Goal: Transaction & Acquisition: Purchase product/service

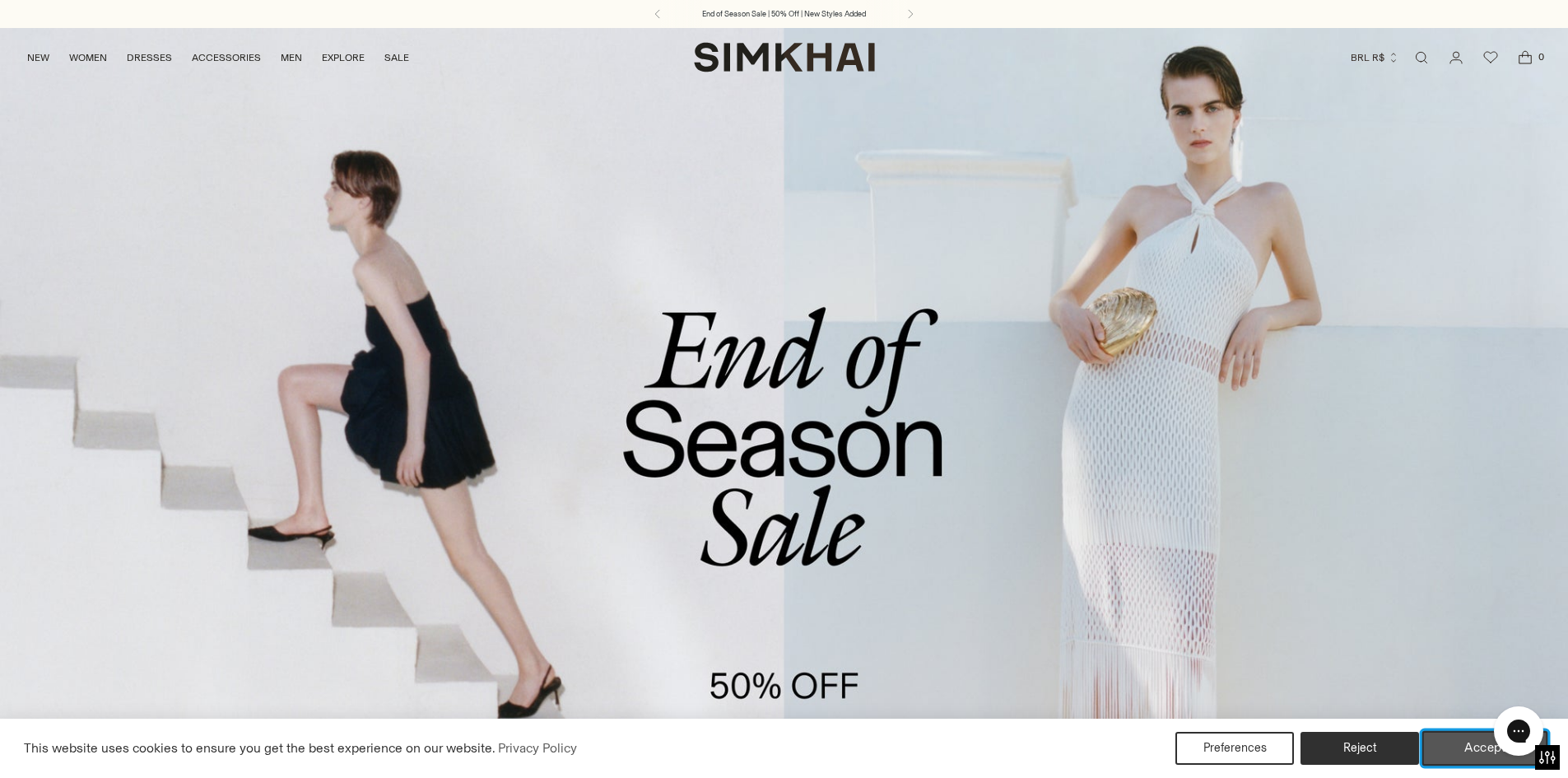
click at [1479, 737] on button "Accept" at bounding box center [1485, 748] width 126 height 35
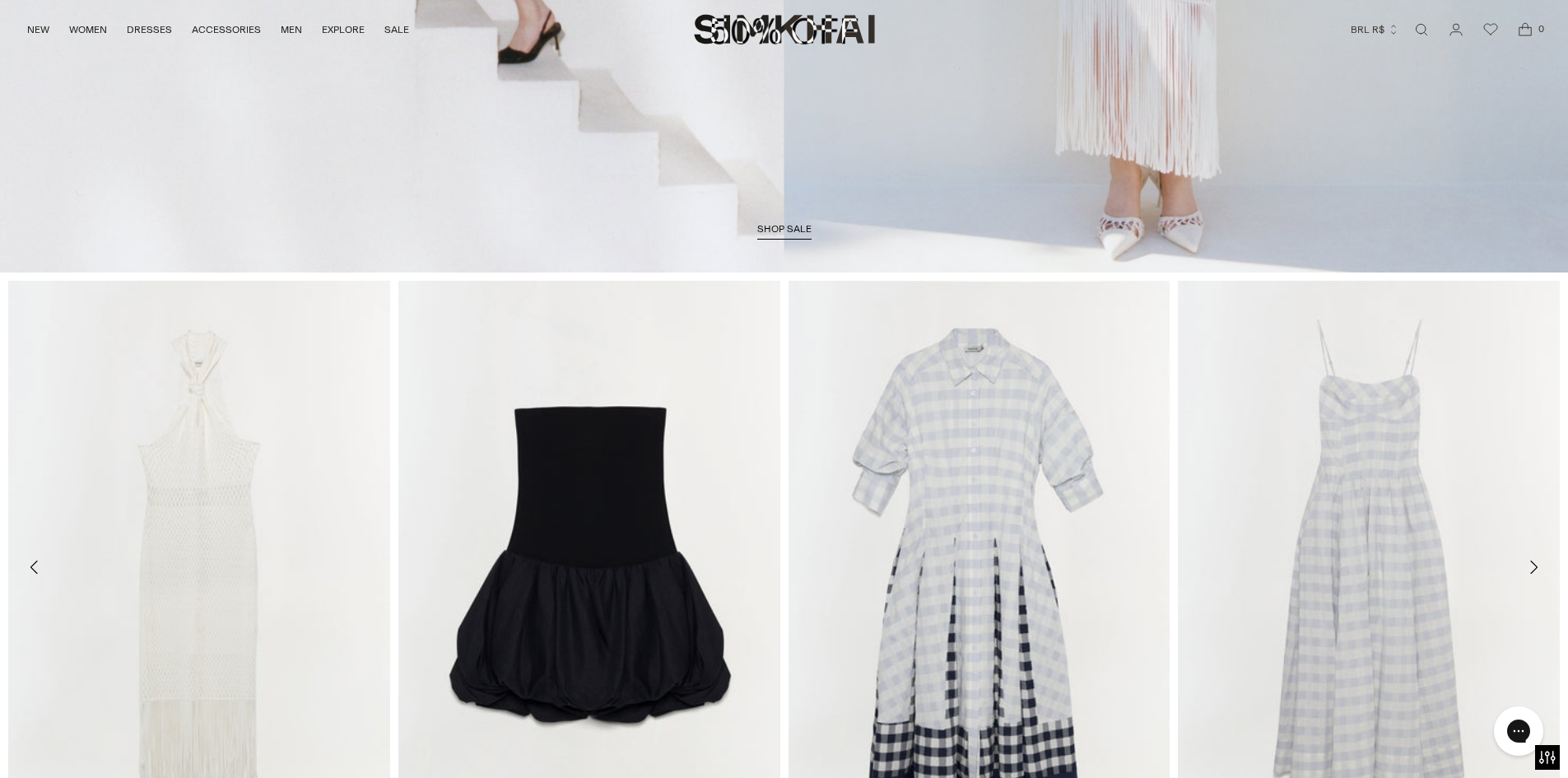
scroll to position [916, 0]
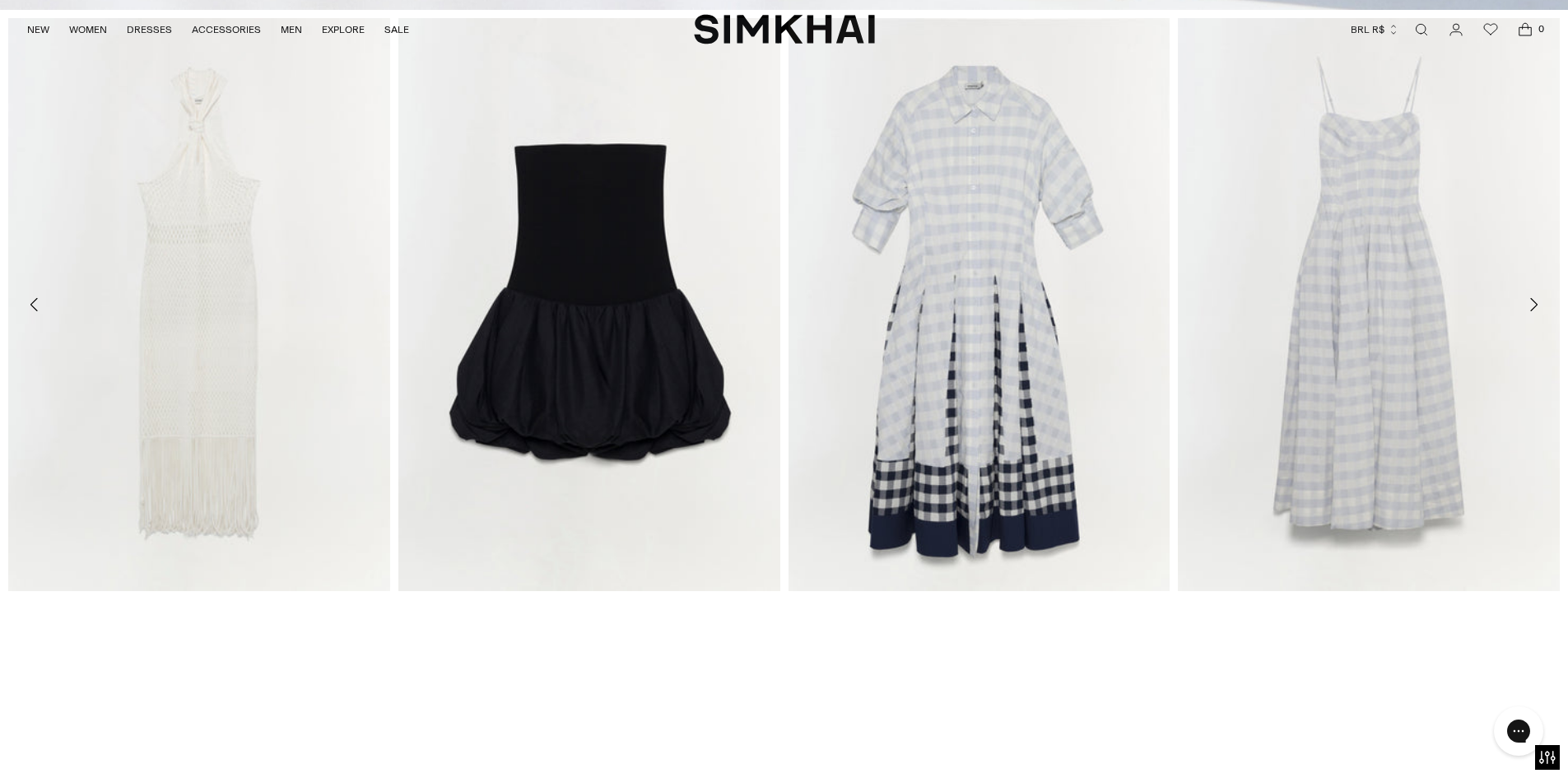
click at [1531, 305] on icon "Move to next carousel slide" at bounding box center [1533, 305] width 20 height 20
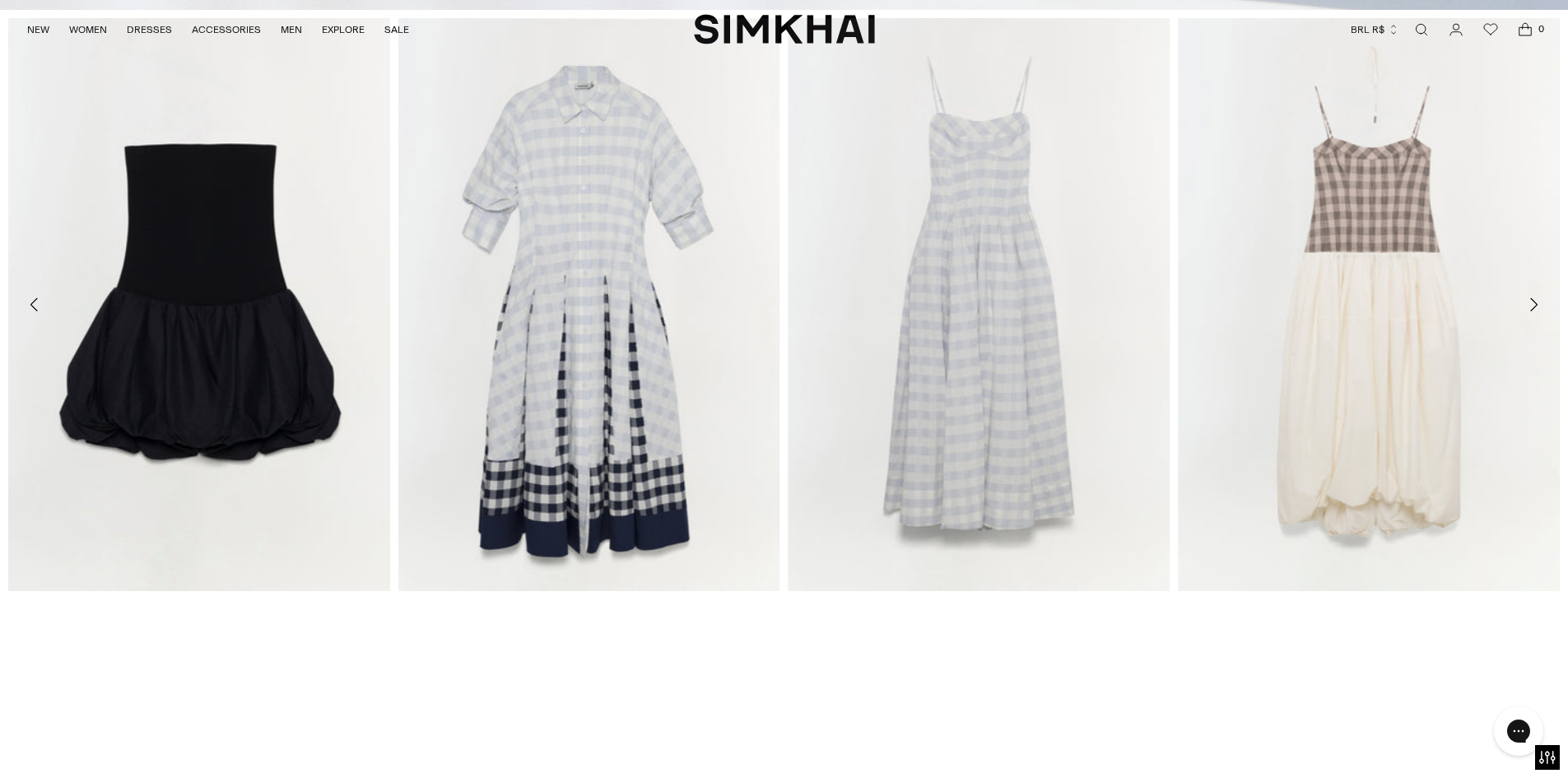
click at [1540, 306] on icon "Move to next carousel slide" at bounding box center [1533, 305] width 20 height 20
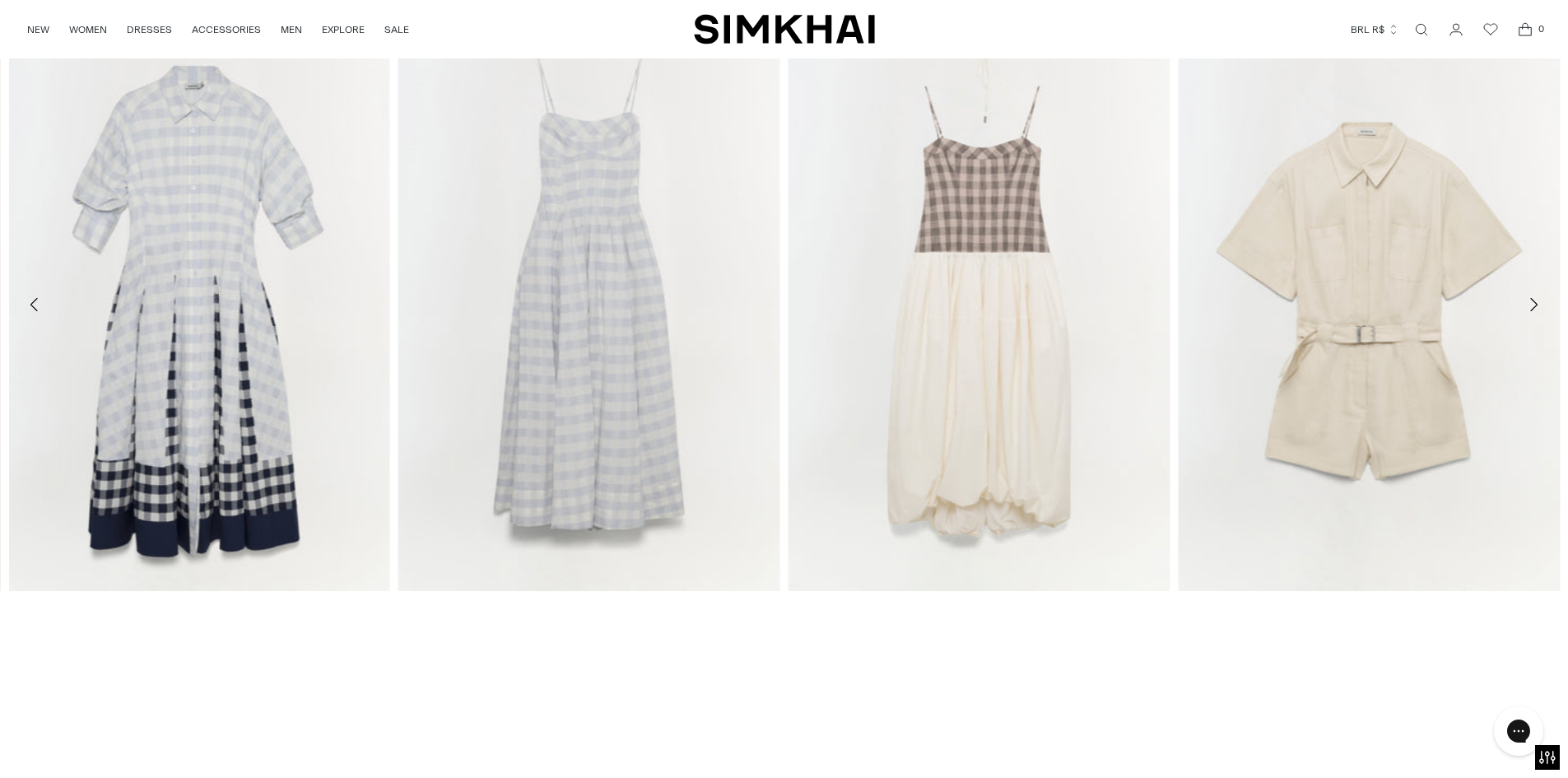
click at [1368, 34] on button "BRL R$" at bounding box center [1376, 30] width 49 height 37
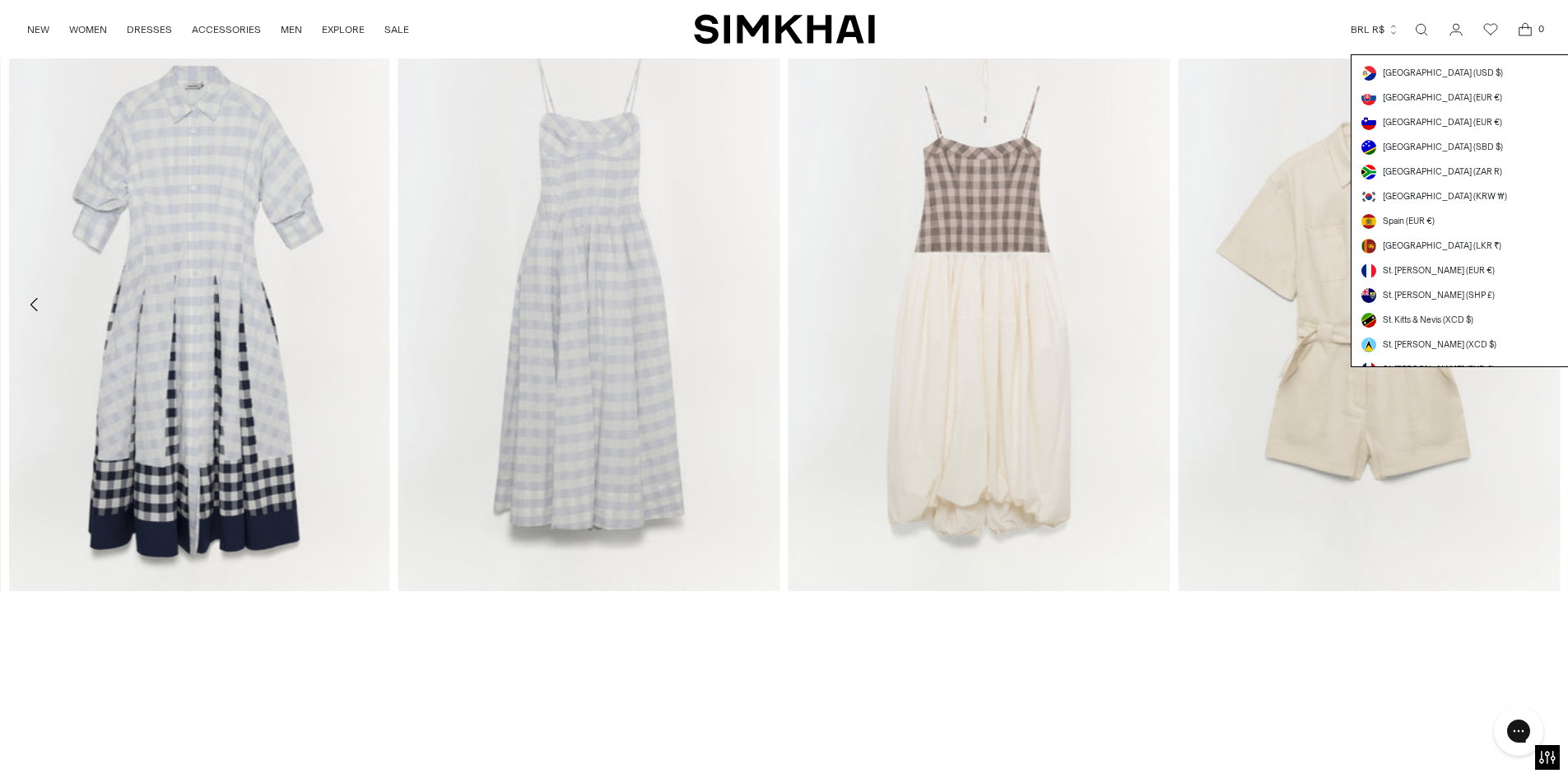
scroll to position [4487, 0]
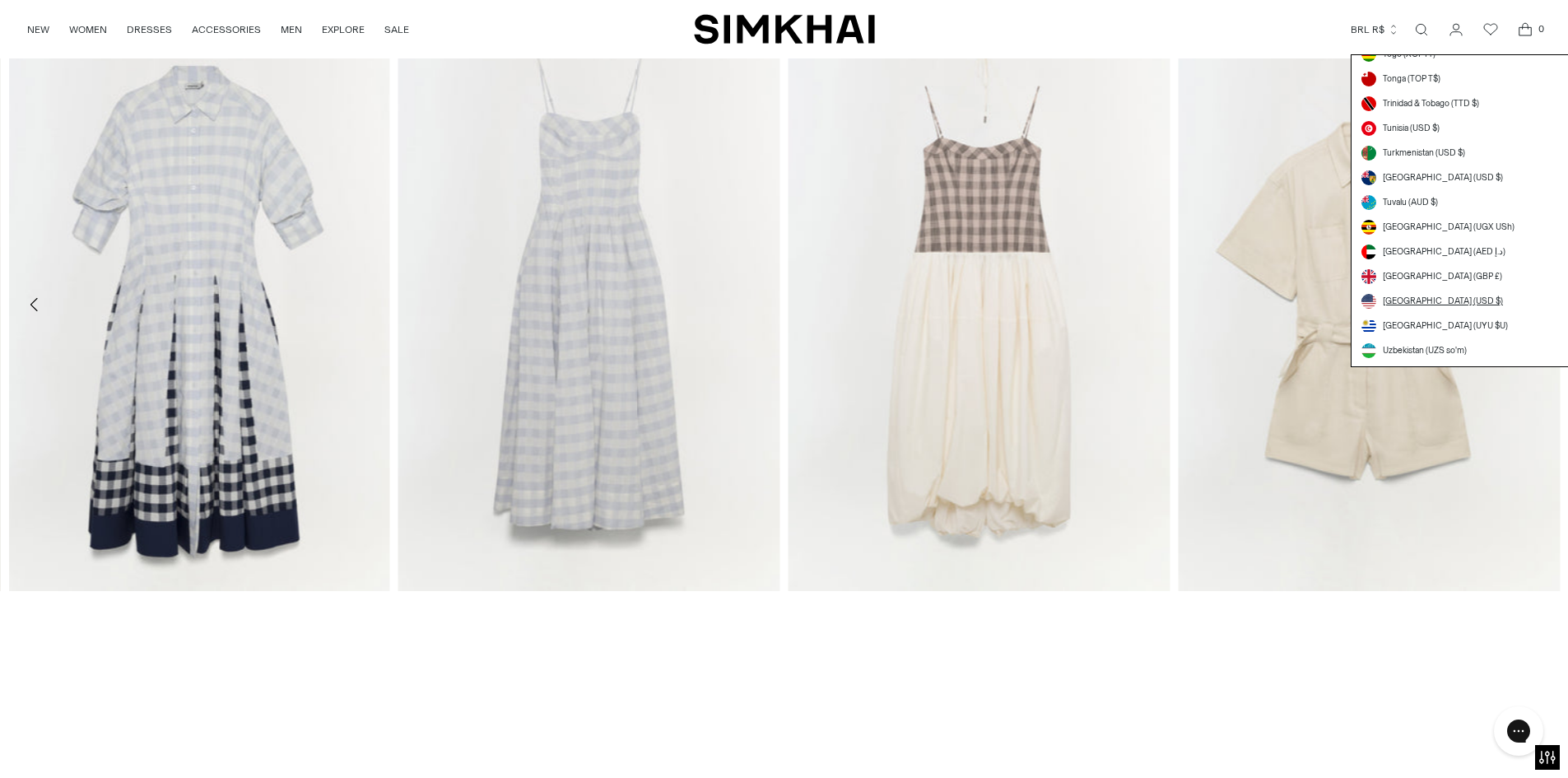
click at [1424, 295] on span "[GEOGRAPHIC_DATA] (USD $)" at bounding box center [1444, 301] width 120 height 13
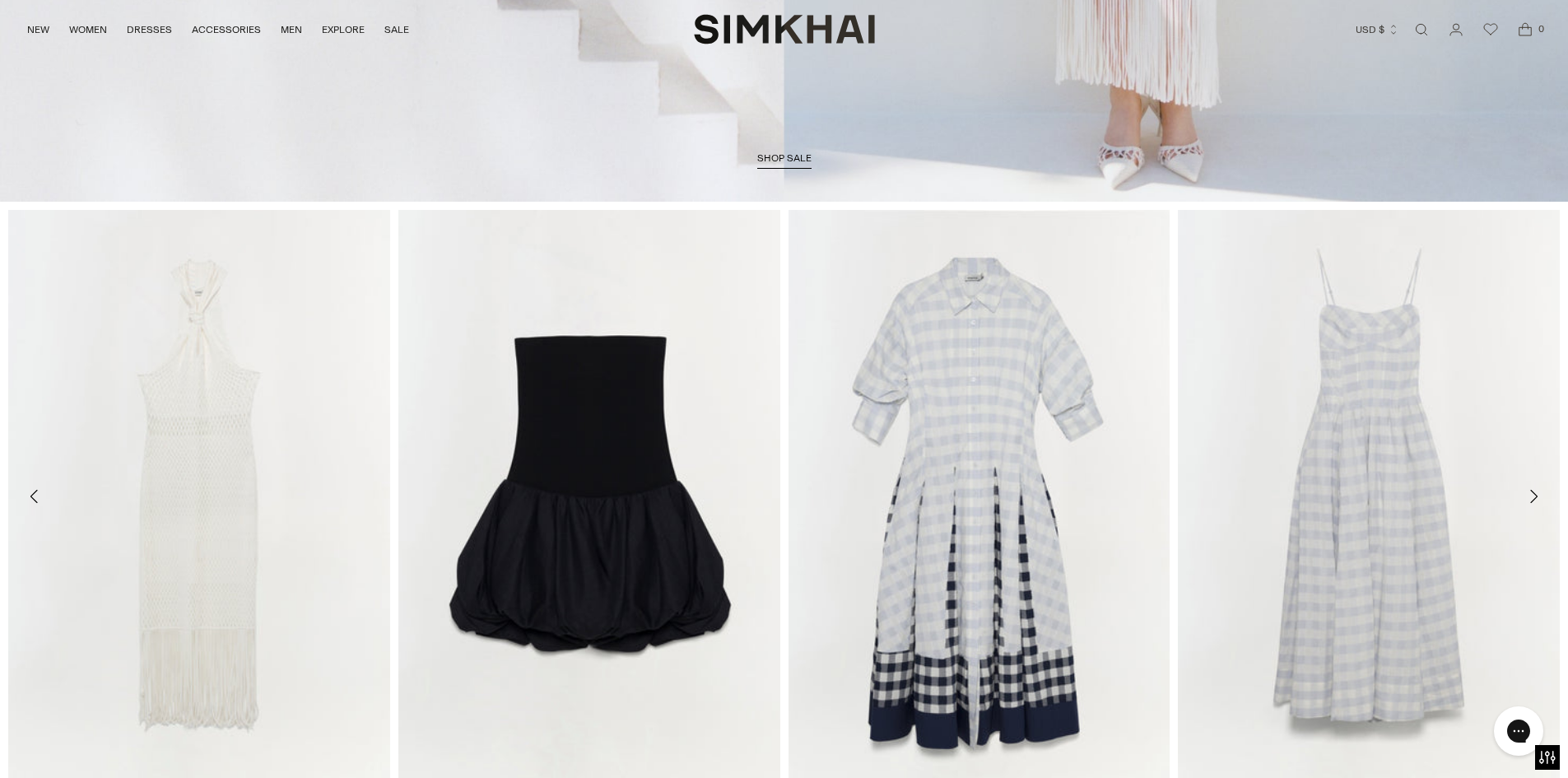
scroll to position [946, 0]
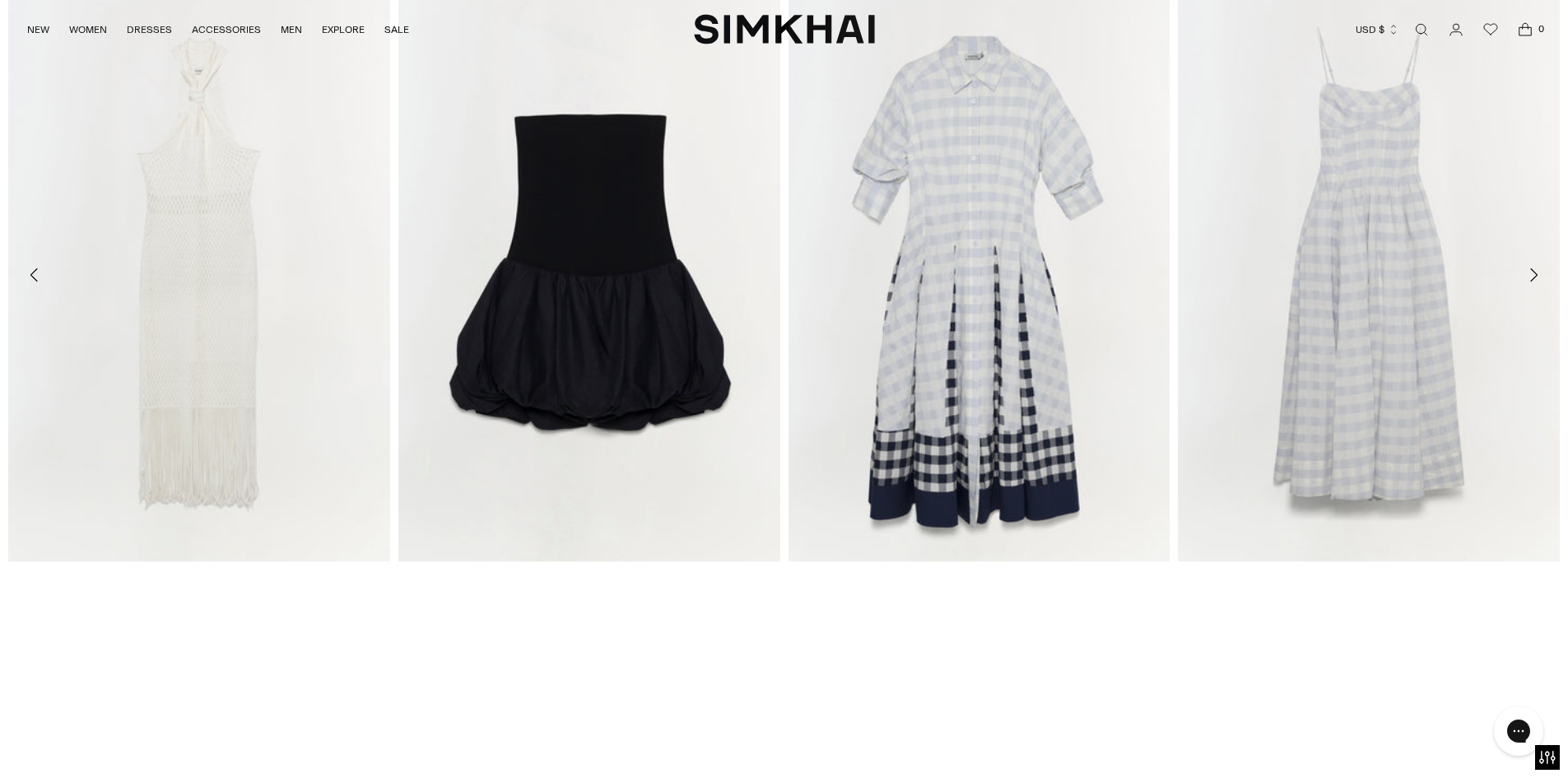
drag, startPoint x: 68, startPoint y: 604, endPoint x: 16, endPoint y: 632, distance: 59.1
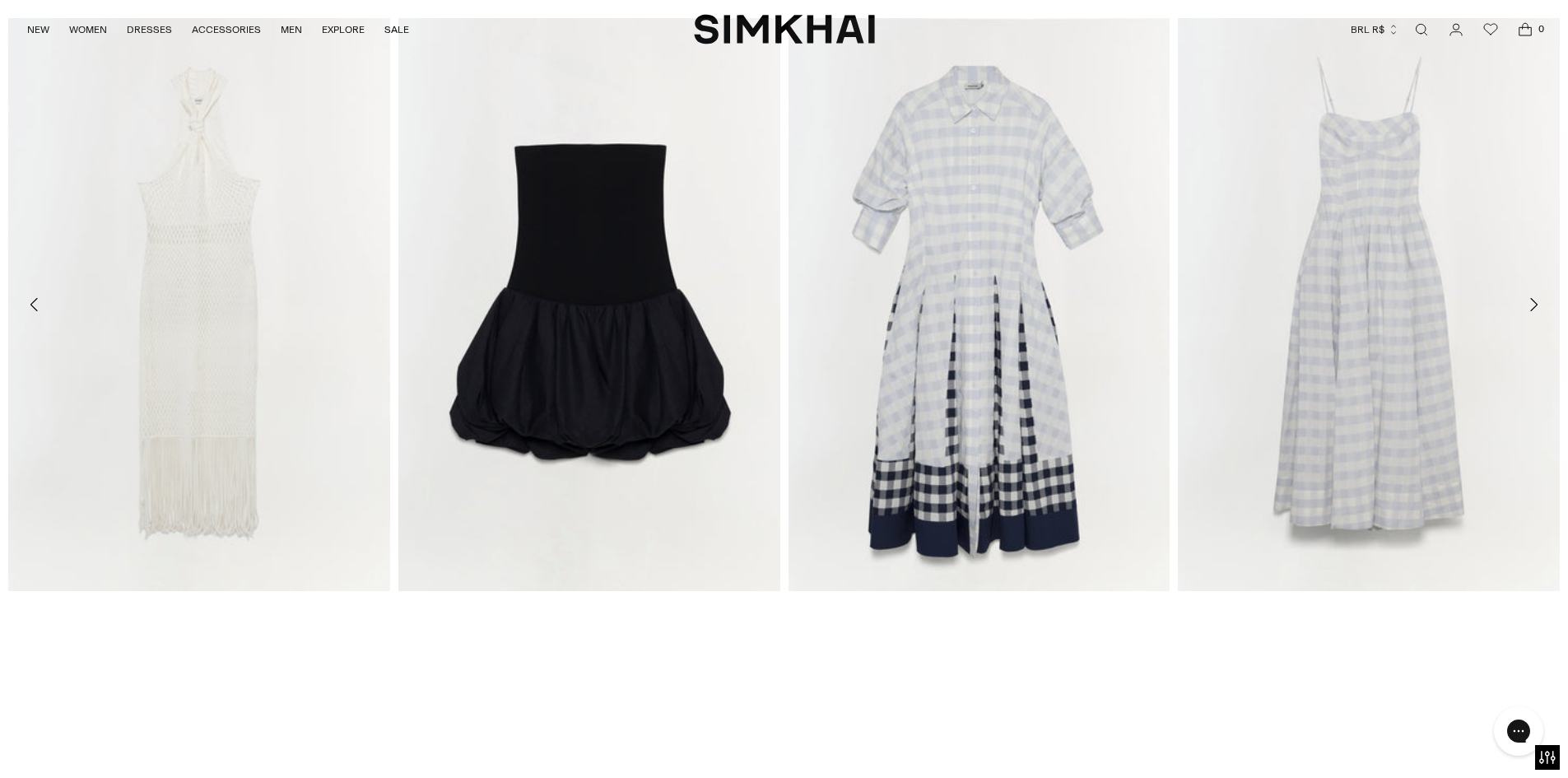
click at [1521, 305] on button "Move to next carousel slide" at bounding box center [1534, 305] width 37 height 37
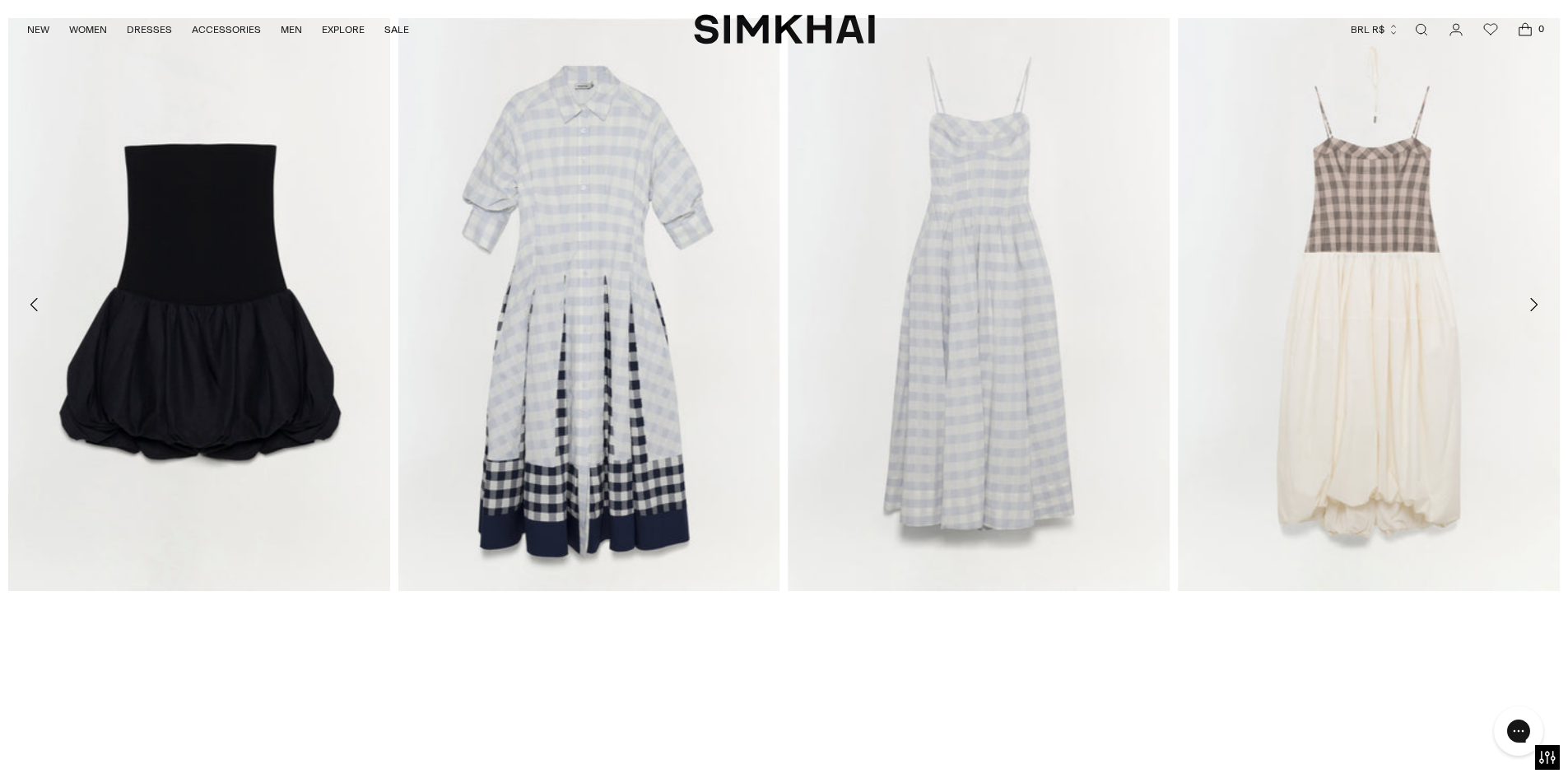
click at [1536, 297] on icon "Move to next carousel slide" at bounding box center [1533, 305] width 20 height 20
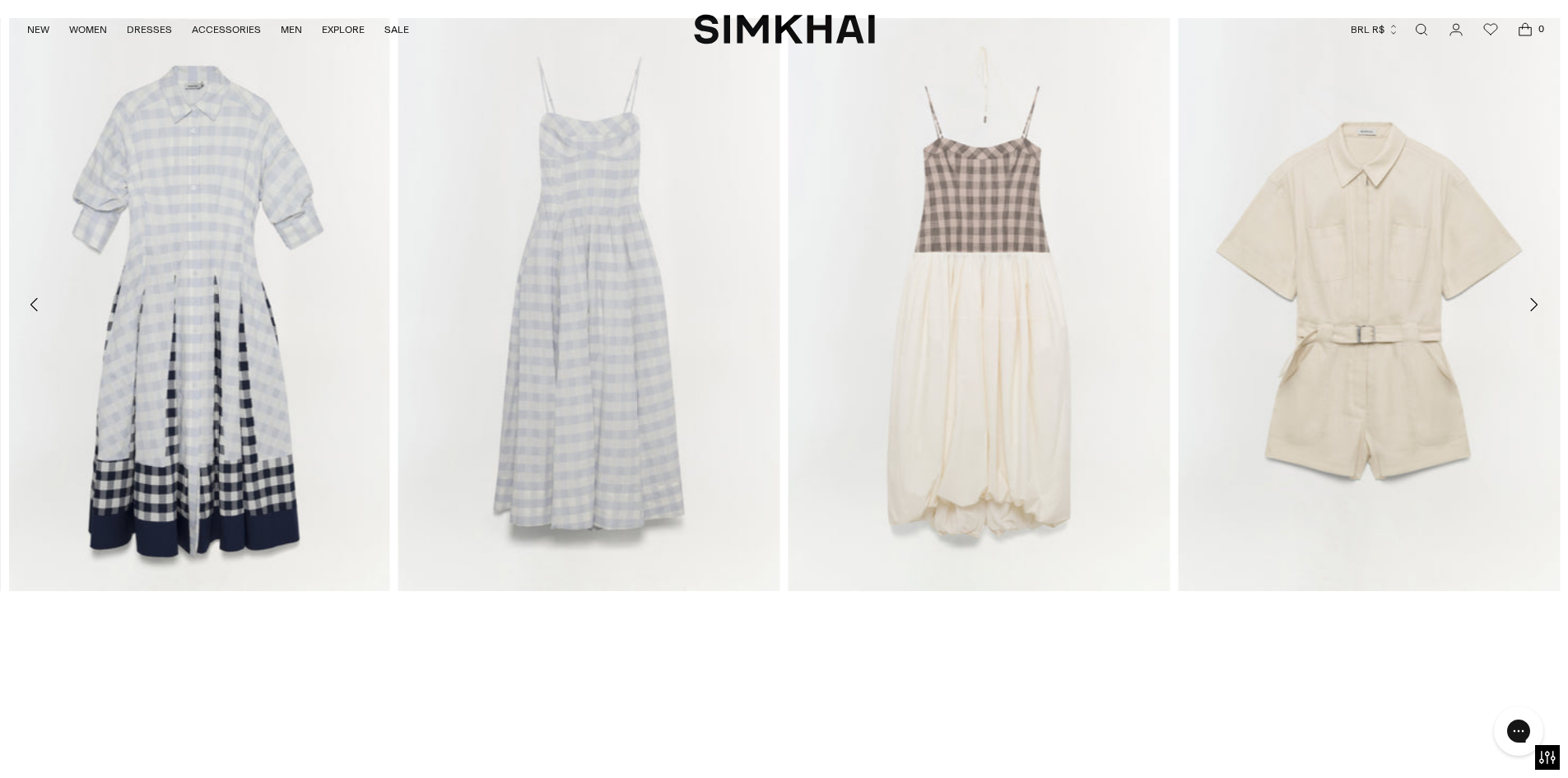
click at [1536, 297] on icon "Move to next carousel slide" at bounding box center [1533, 305] width 20 height 20
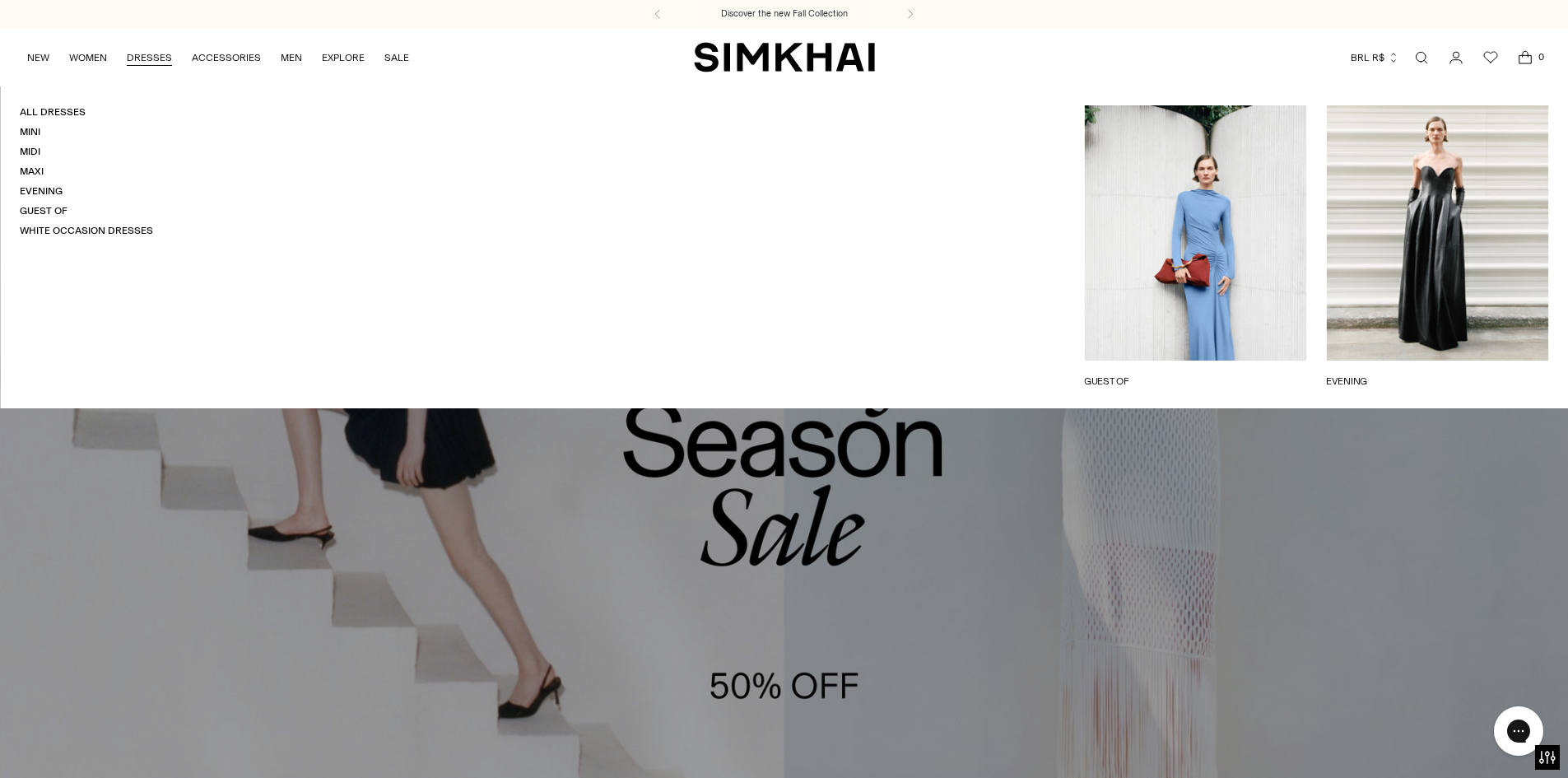
click at [137, 51] on link "DRESSES" at bounding box center [150, 57] width 45 height 37
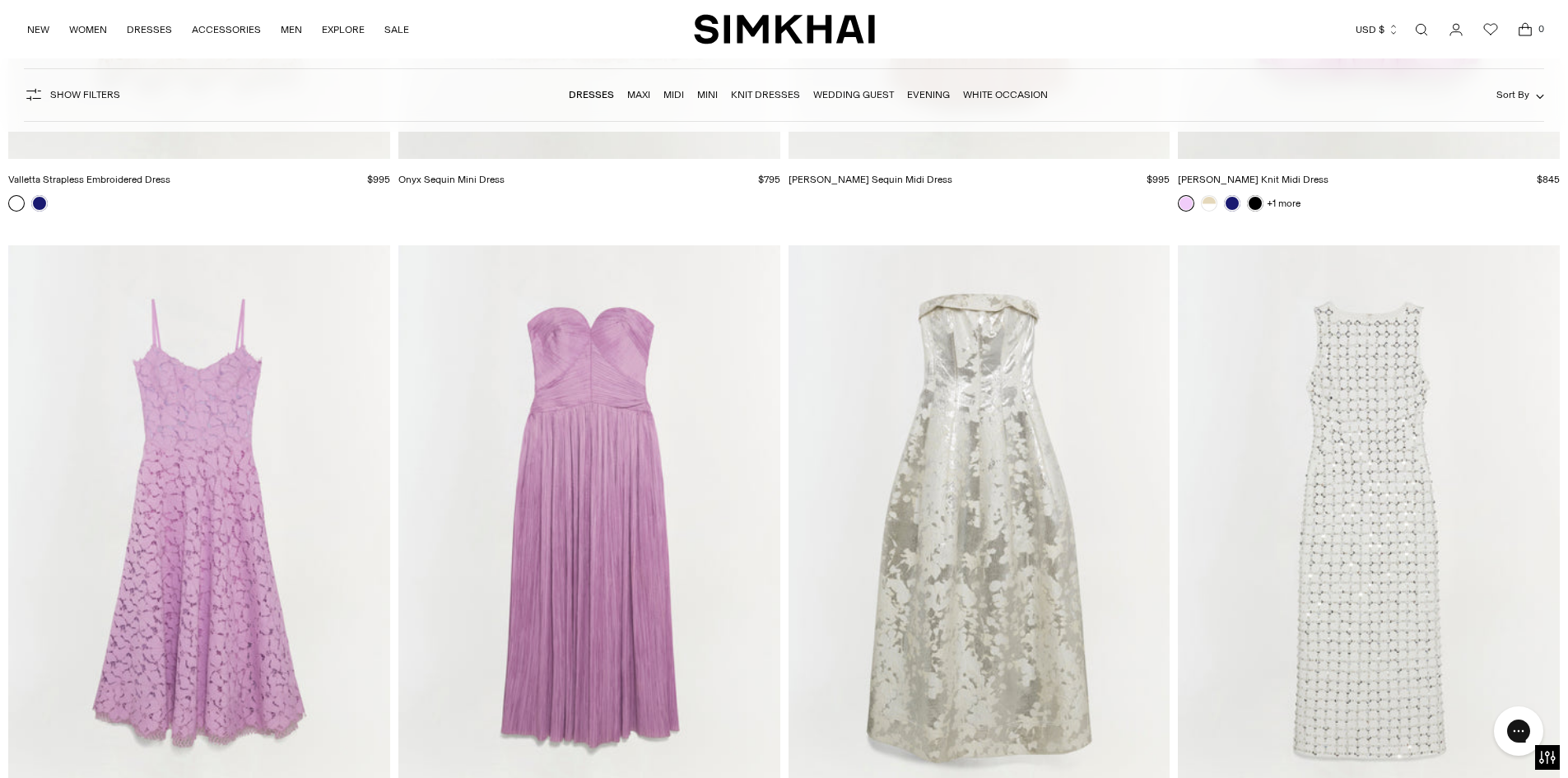
scroll to position [15283, 0]
